Goal: Information Seeking & Learning: Learn about a topic

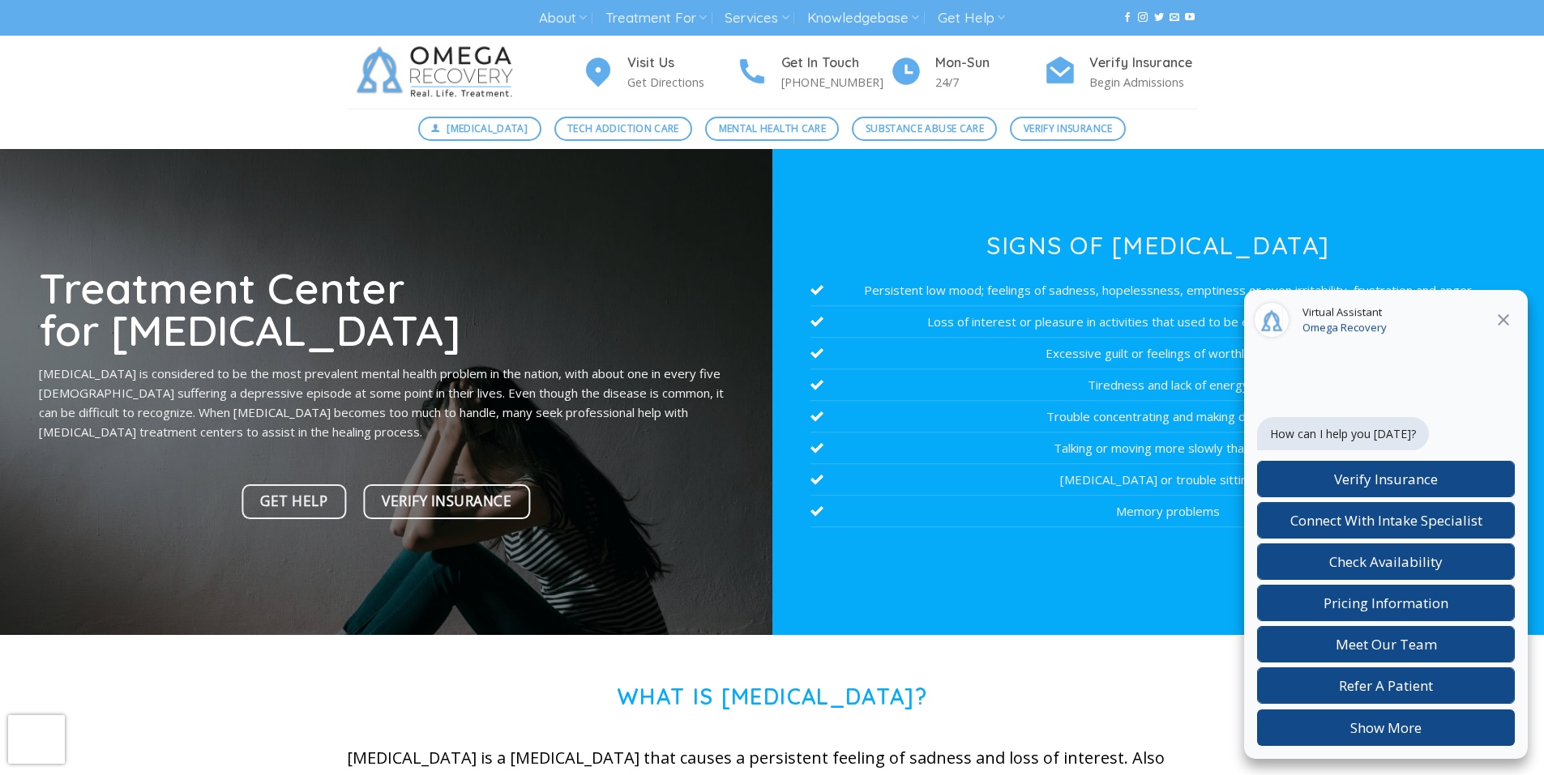
click at [965, 608] on div at bounding box center [1158, 392] width 772 height 486
click at [1290, 273] on div at bounding box center [1157, 269] width 694 height 12
click at [1296, 343] on div "Virtual Assistant Omega Recovery" at bounding box center [1386, 321] width 284 height 62
click at [1258, 340] on div "Virtual Assistant Omega Recovery" at bounding box center [1386, 321] width 284 height 62
click at [1260, 313] on div "Chat widget header" at bounding box center [1272, 320] width 36 height 36
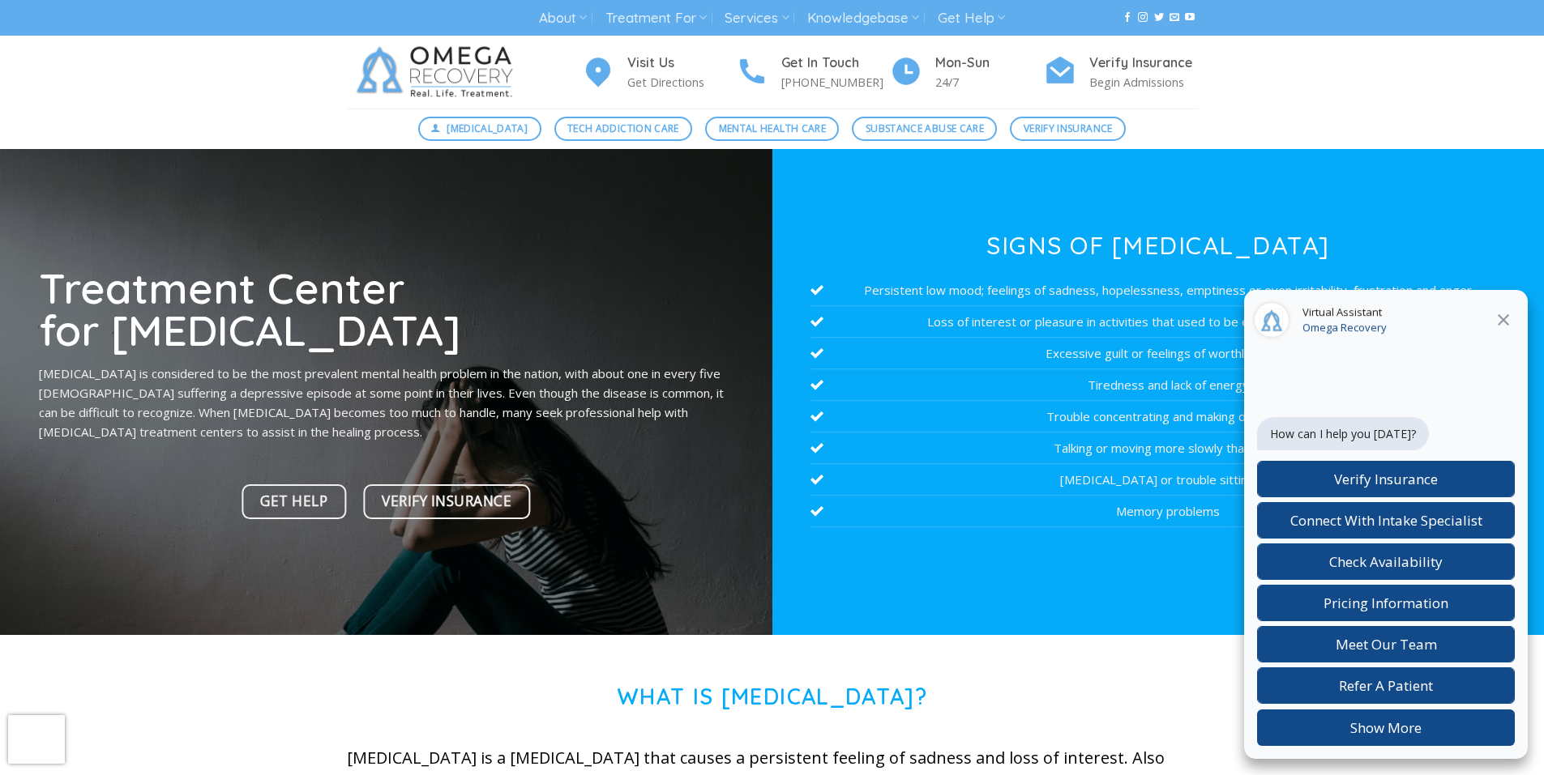
click at [1291, 307] on div "Virtual Assistant Omega Recovery" at bounding box center [1386, 321] width 284 height 62
click at [1245, 306] on div "Virtual Assistant Omega Recovery" at bounding box center [1386, 321] width 284 height 62
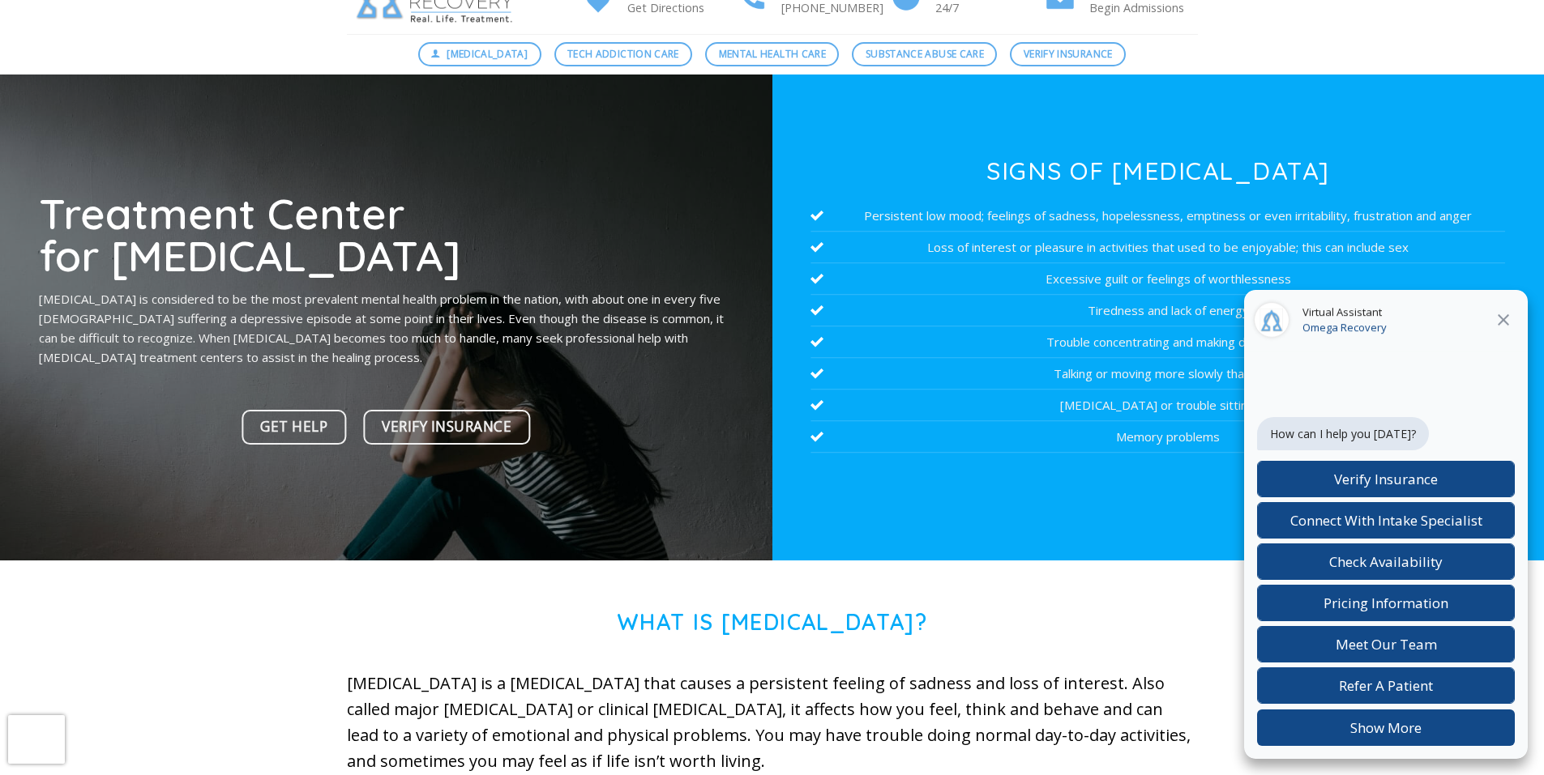
click at [519, 507] on div at bounding box center [386, 318] width 772 height 486
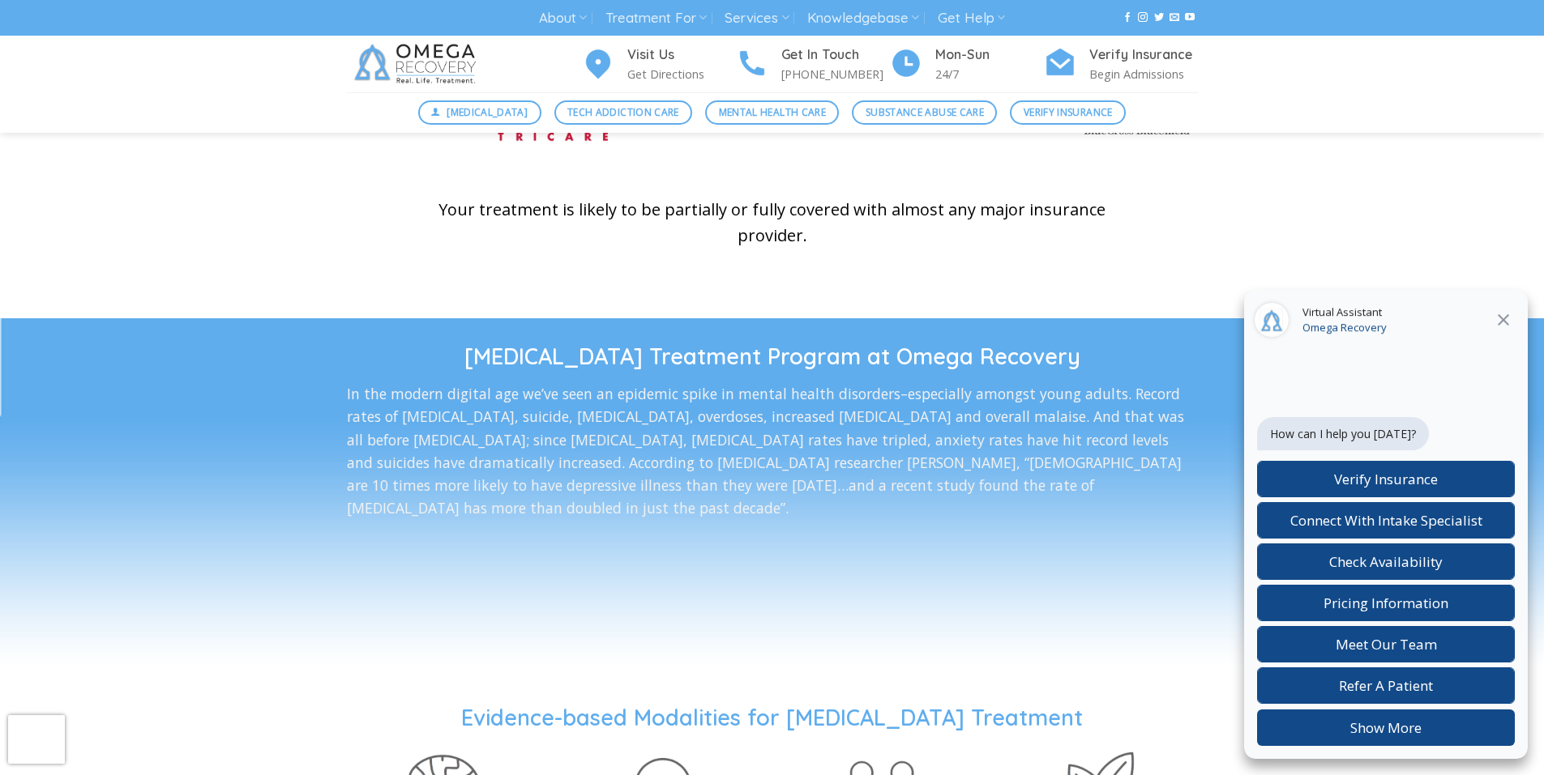
scroll to position [2373, 0]
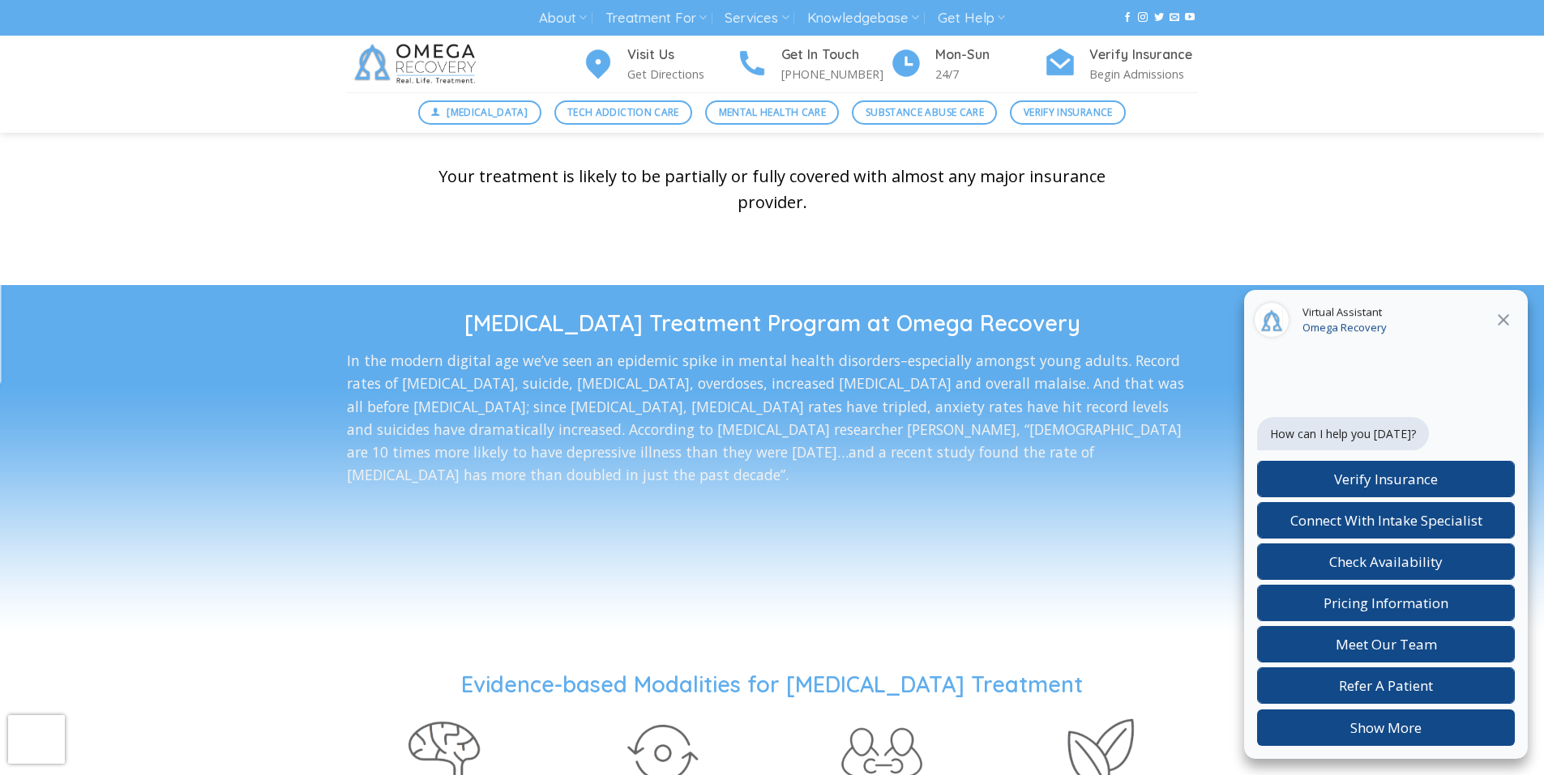
click at [707, 681] on h1 "Evidence-based Modalities for [MEDICAL_DATA] Treatment" at bounding box center [772, 685] width 1544 height 28
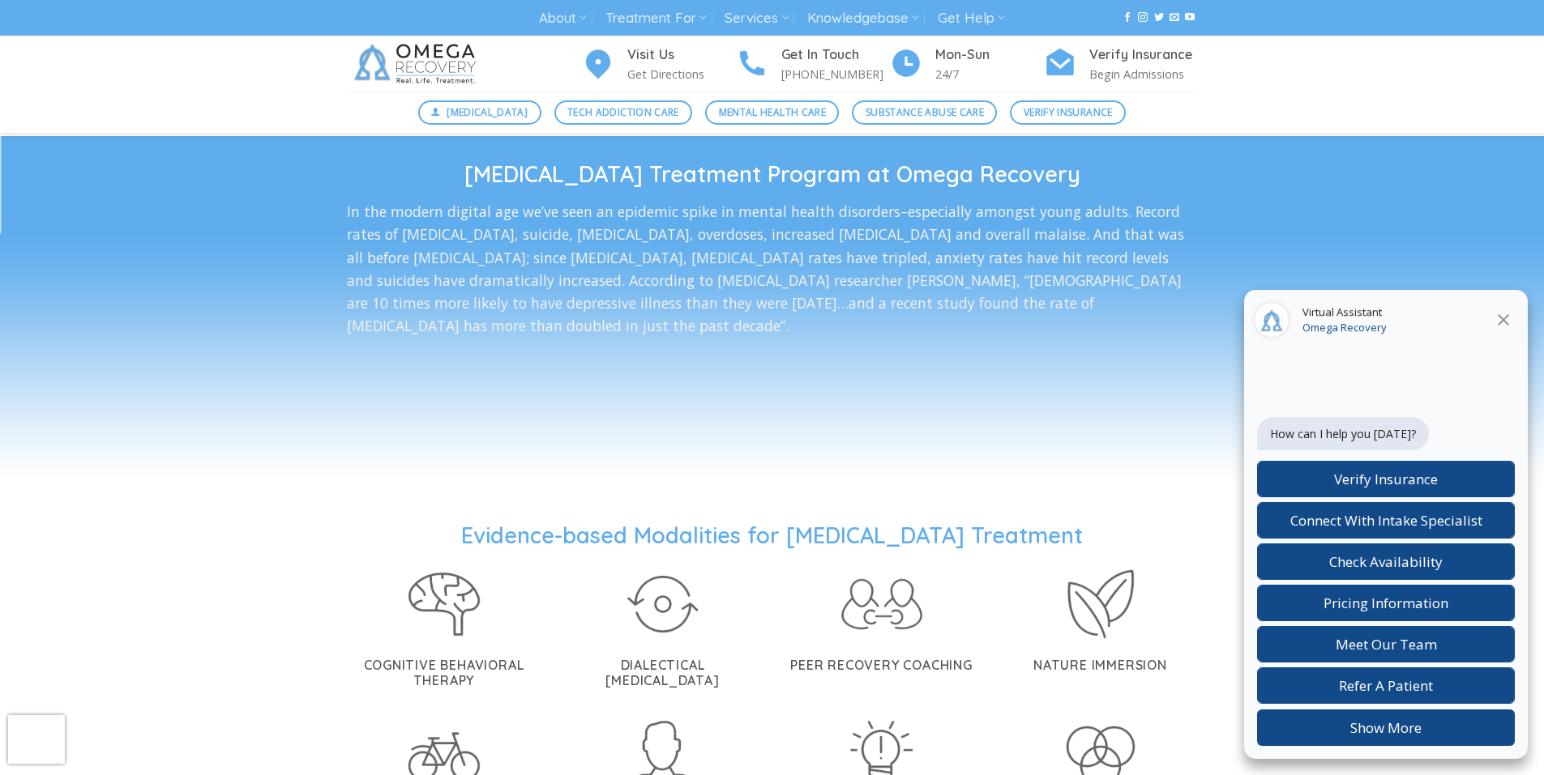
scroll to position [2633, 0]
